Goal: Information Seeking & Learning: Learn about a topic

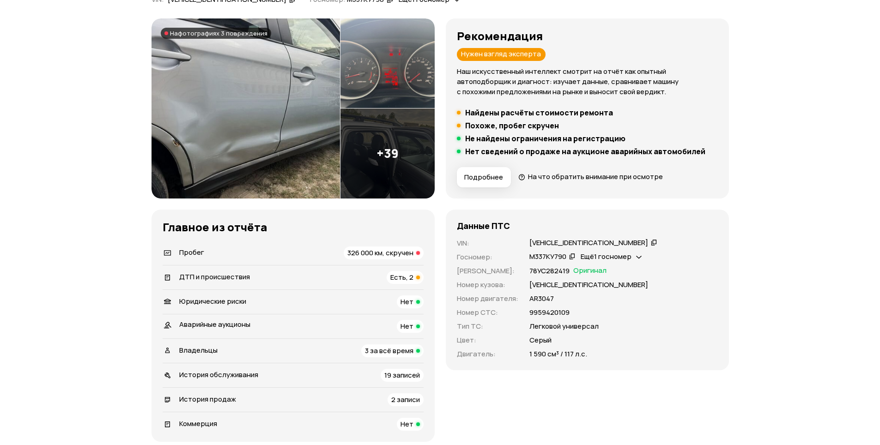
scroll to position [139, 0]
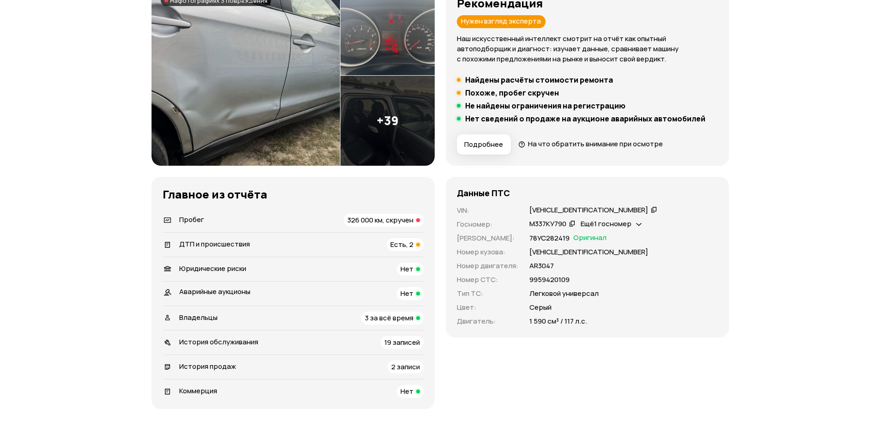
click at [380, 222] on span "326 000 км, скручен" at bounding box center [380, 220] width 66 height 10
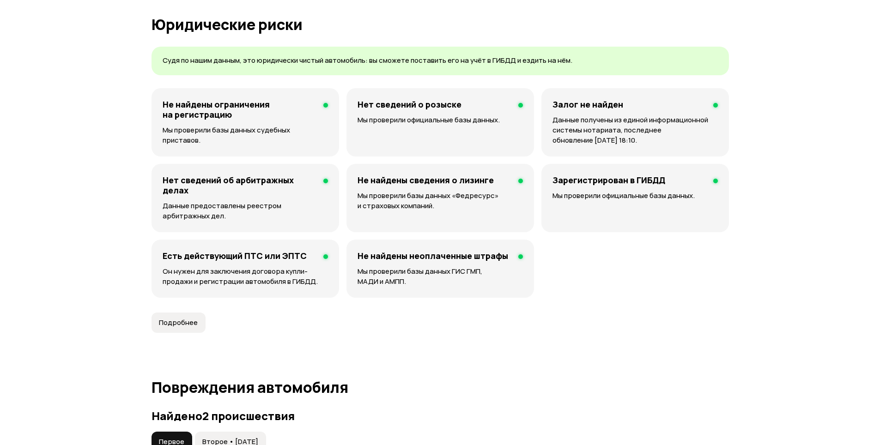
scroll to position [373, 0]
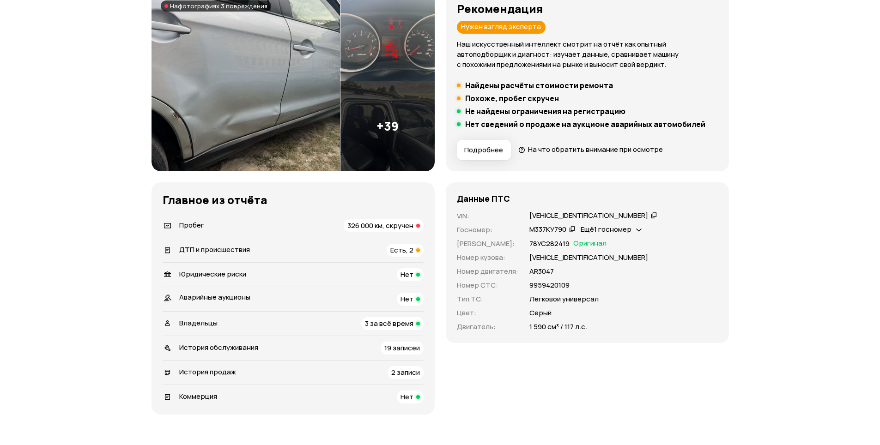
scroll to position [185, 0]
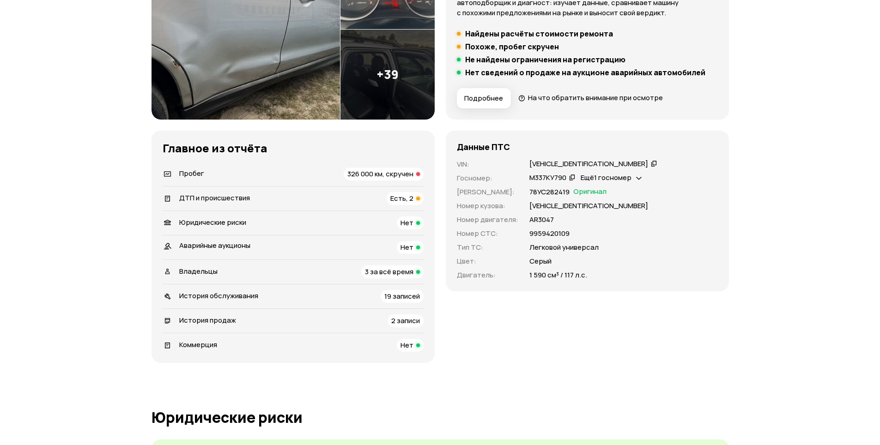
click at [388, 273] on span "3 за всё время" at bounding box center [389, 272] width 48 height 10
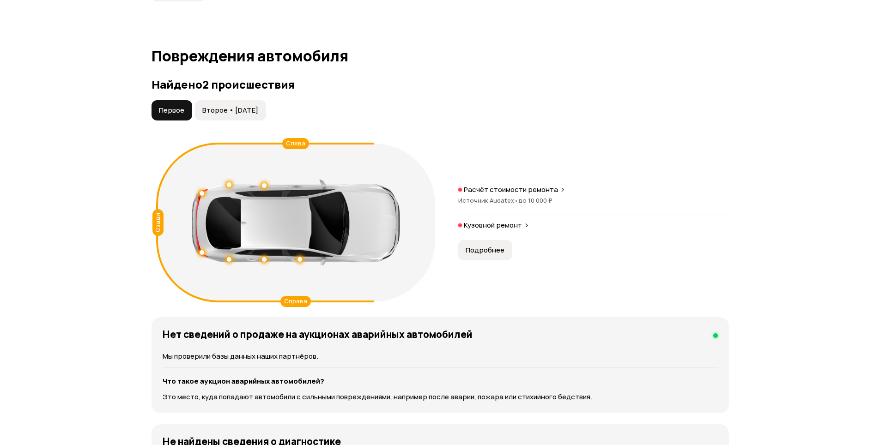
scroll to position [909, 0]
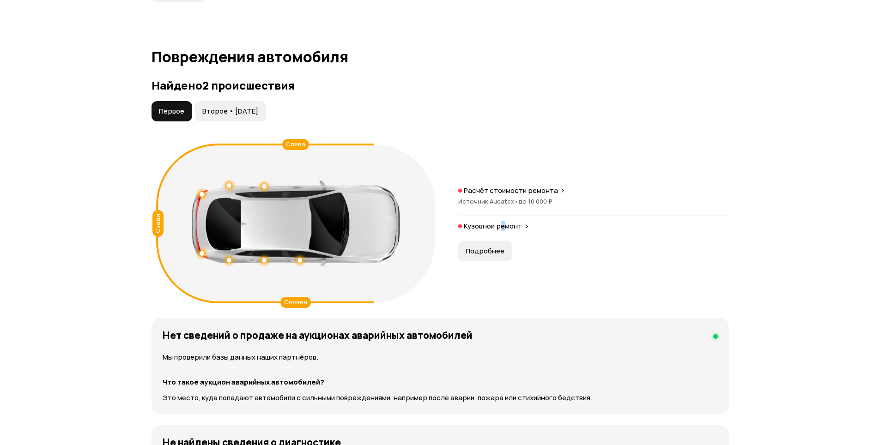
click at [503, 224] on p "Кузовной ремонт" at bounding box center [493, 226] width 58 height 9
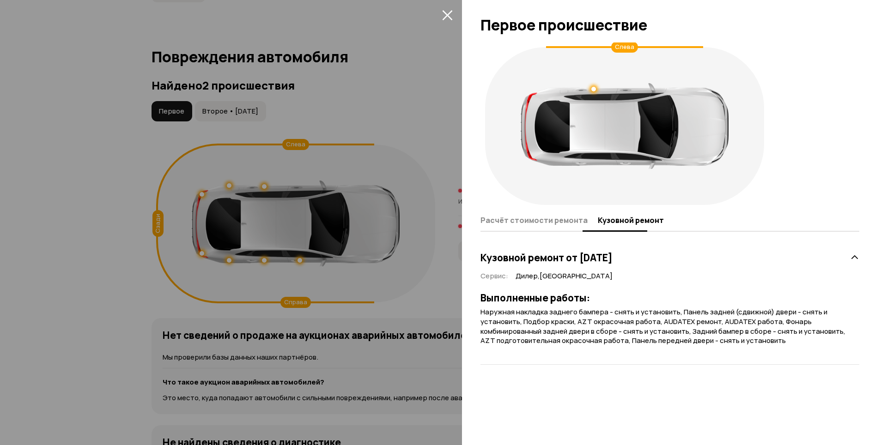
click at [556, 222] on span "Расчёт стоимости ремонта" at bounding box center [533, 220] width 107 height 9
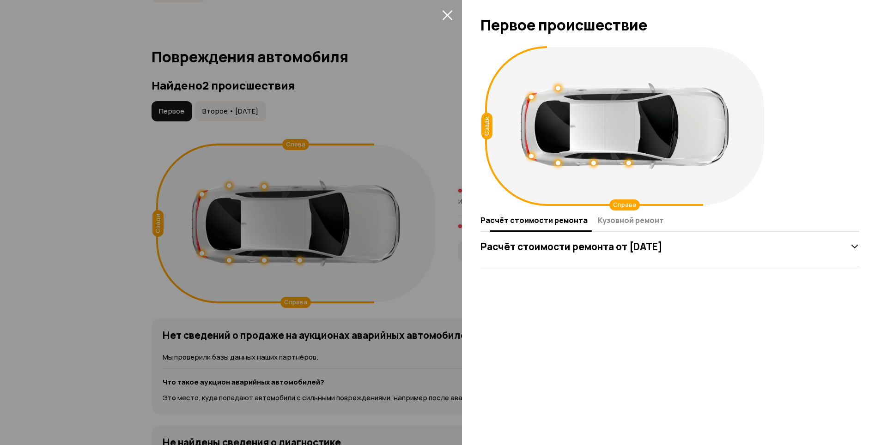
click at [605, 220] on span "Кузовной ремонт" at bounding box center [631, 220] width 66 height 9
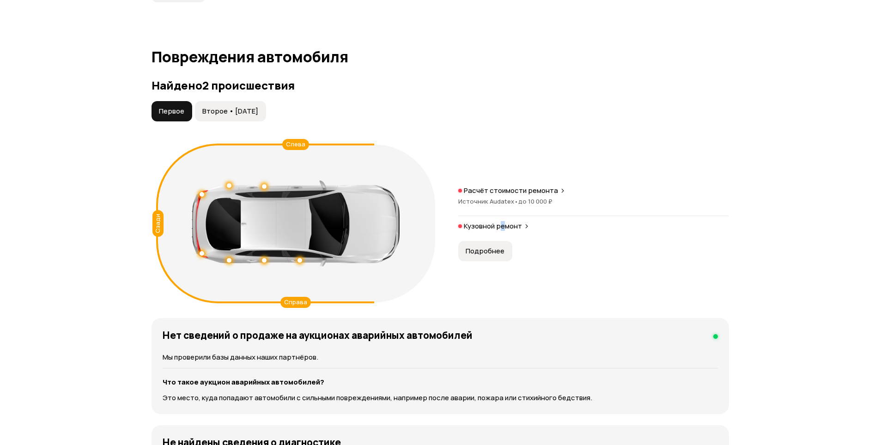
click at [203, 111] on span "Второе • [DATE]" at bounding box center [230, 111] width 56 height 9
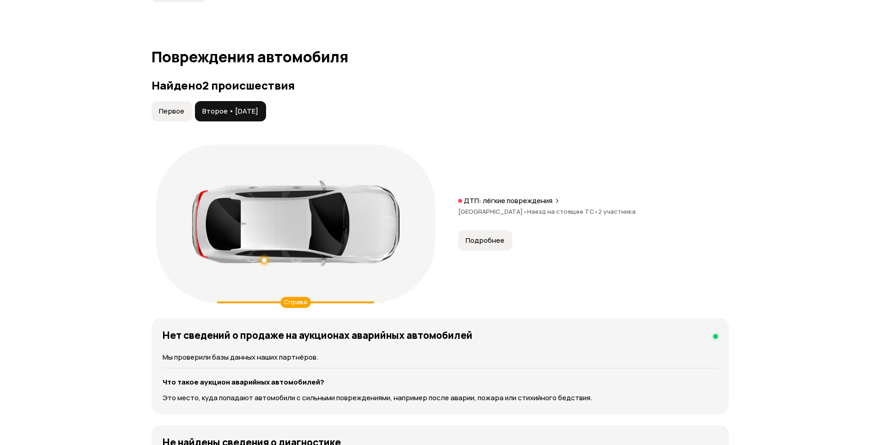
click at [486, 235] on button "Подробнее" at bounding box center [485, 240] width 54 height 20
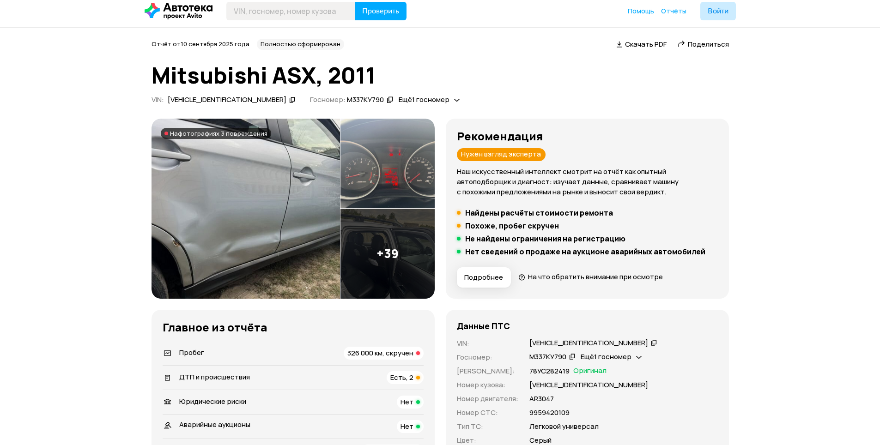
scroll to position [0, 0]
